Goal: Find specific page/section: Find specific page/section

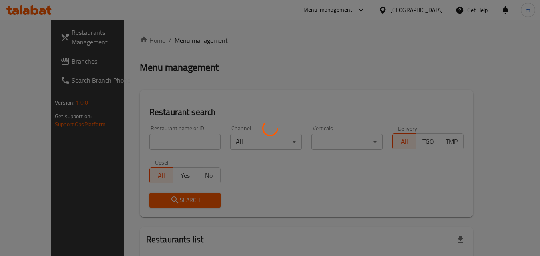
click at [29, 58] on div at bounding box center [270, 128] width 540 height 256
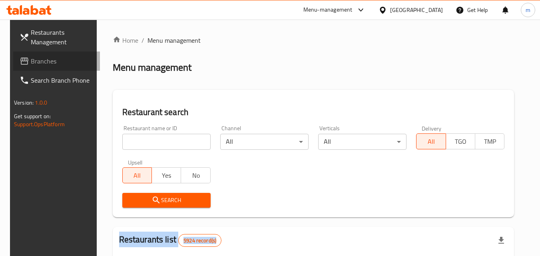
click at [31, 61] on span "Branches" at bounding box center [62, 61] width 63 height 10
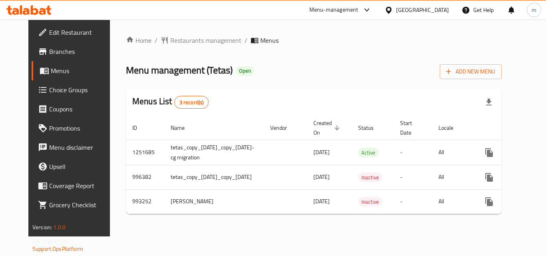
click at [39, 8] on icon at bounding box center [28, 10] width 45 height 10
